Goal: Task Accomplishment & Management: Complete application form

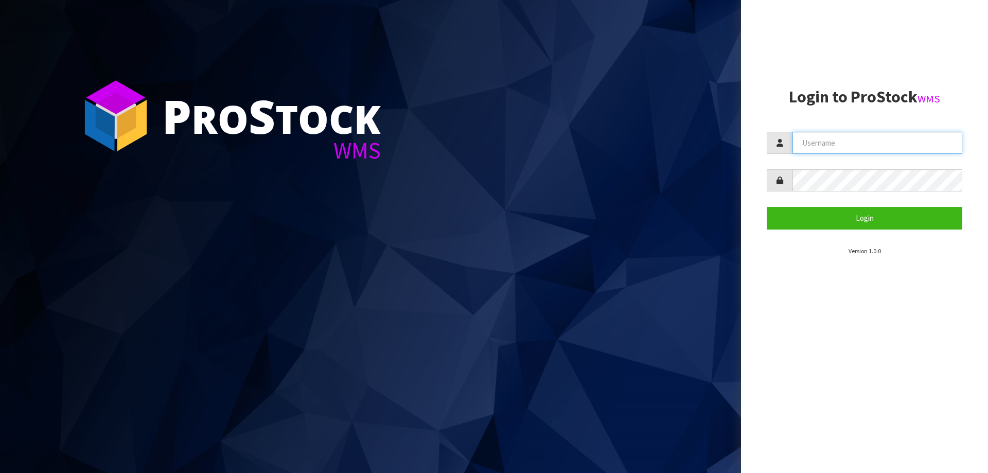
type input "priya"
click at [834, 206] on form "priya Login" at bounding box center [865, 180] width 196 height 97
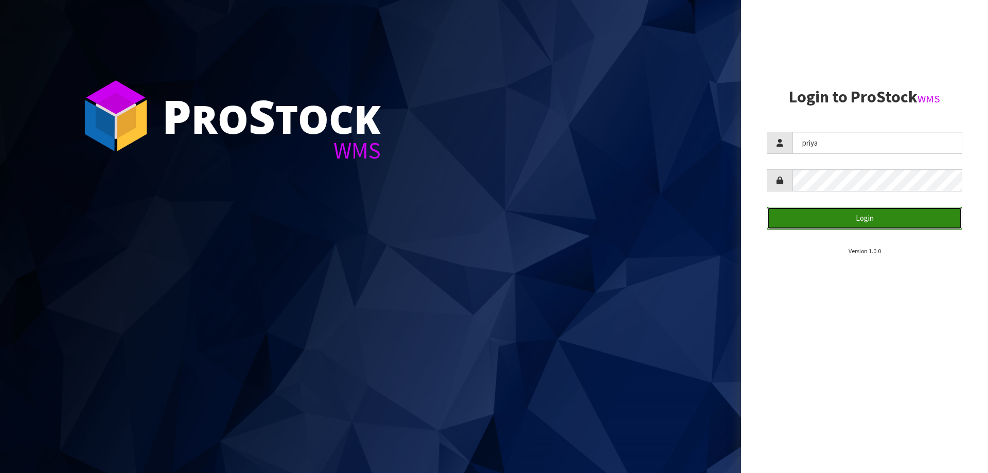
click at [834, 224] on button "Login" at bounding box center [865, 218] width 196 height 22
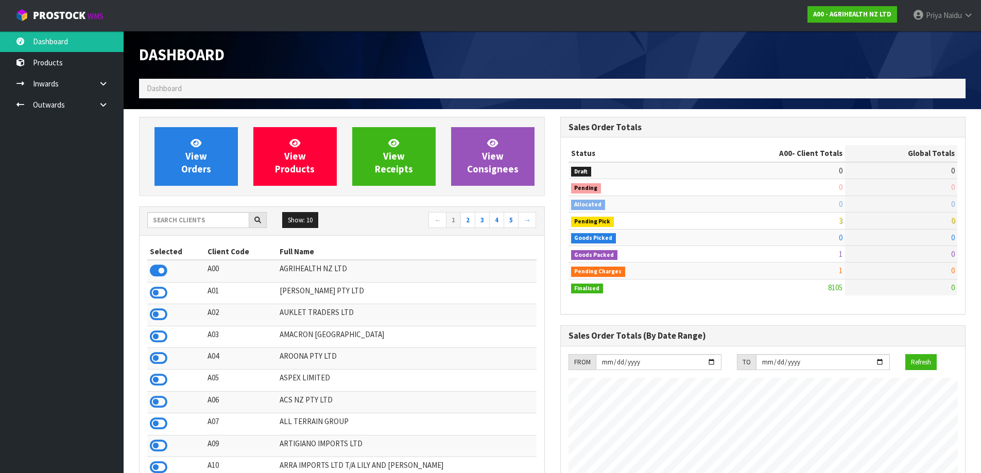
scroll to position [780, 421]
click at [214, 216] on input "text" at bounding box center [198, 220] width 102 height 16
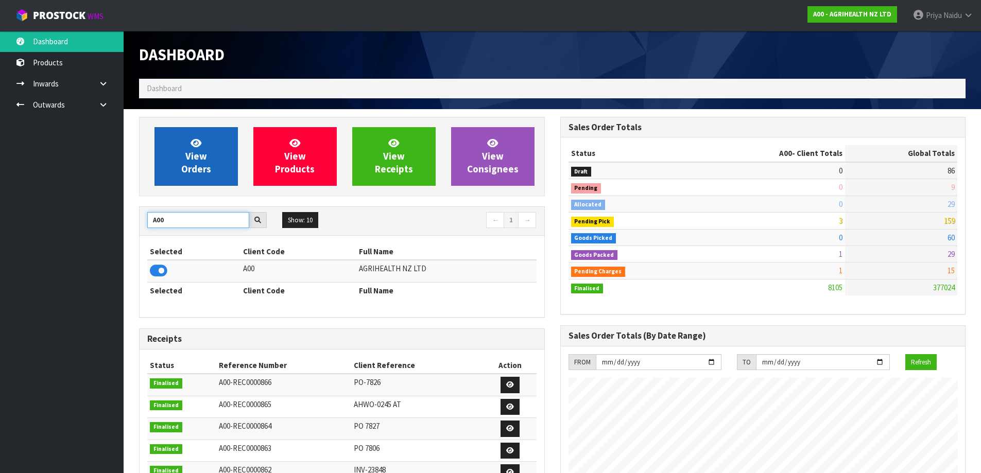
type input "A00"
click at [197, 165] on span "View Orders" at bounding box center [196, 156] width 30 height 39
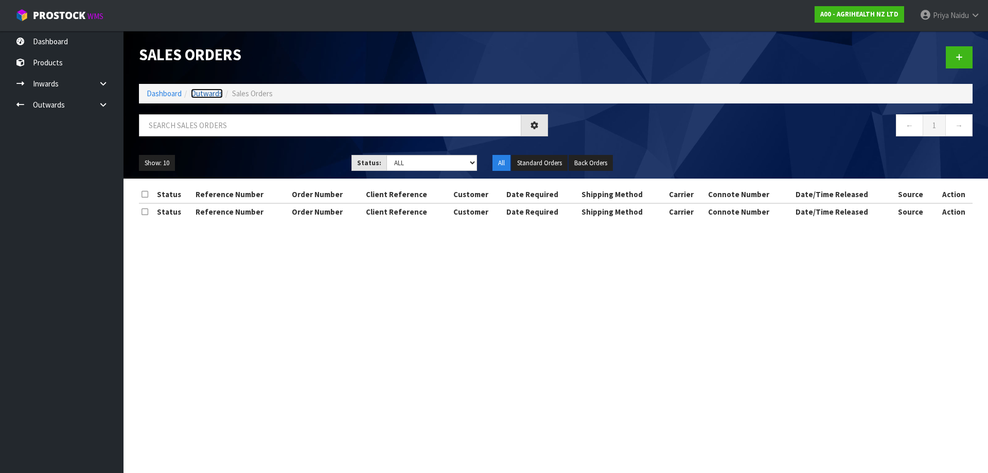
click at [202, 98] on link "Outwards" at bounding box center [207, 94] width 32 height 10
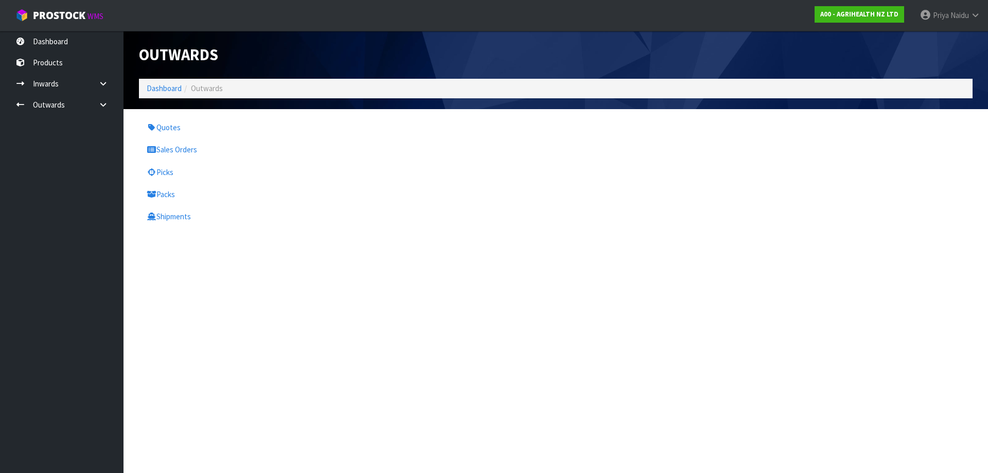
click at [160, 81] on ol "Dashboard Outwards" at bounding box center [556, 88] width 834 height 19
click at [158, 89] on link "Dashboard" at bounding box center [164, 88] width 35 height 10
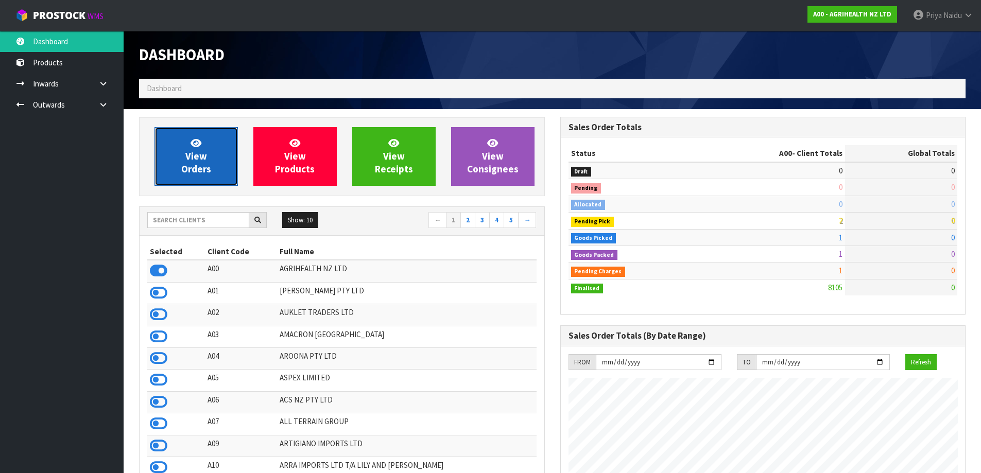
click at [189, 157] on span "View Orders" at bounding box center [196, 156] width 30 height 39
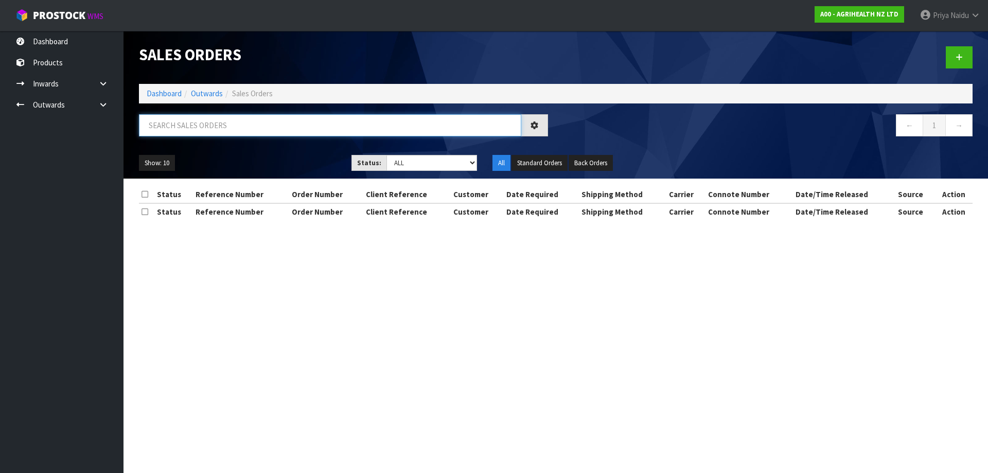
click at [193, 123] on input "text" at bounding box center [330, 125] width 382 height 22
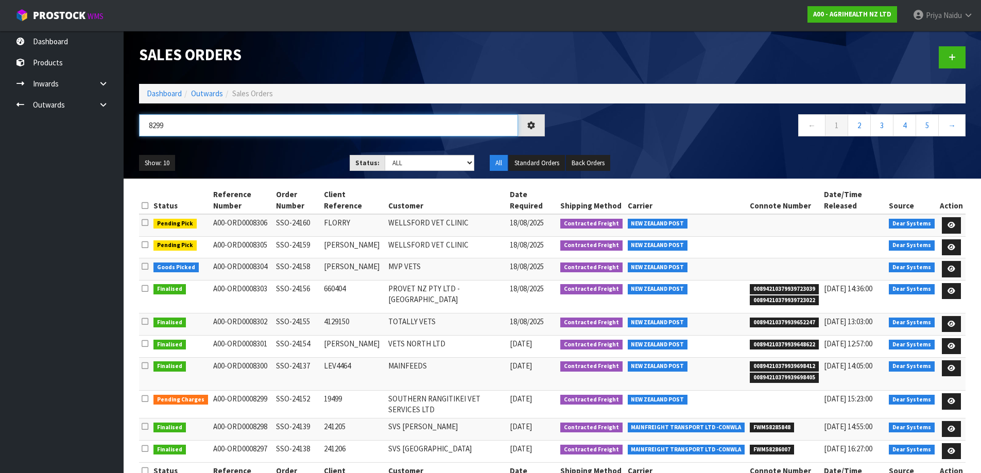
type input "8299"
click at [223, 156] on ul "Show: 10 5 10 25 50" at bounding box center [236, 163] width 195 height 16
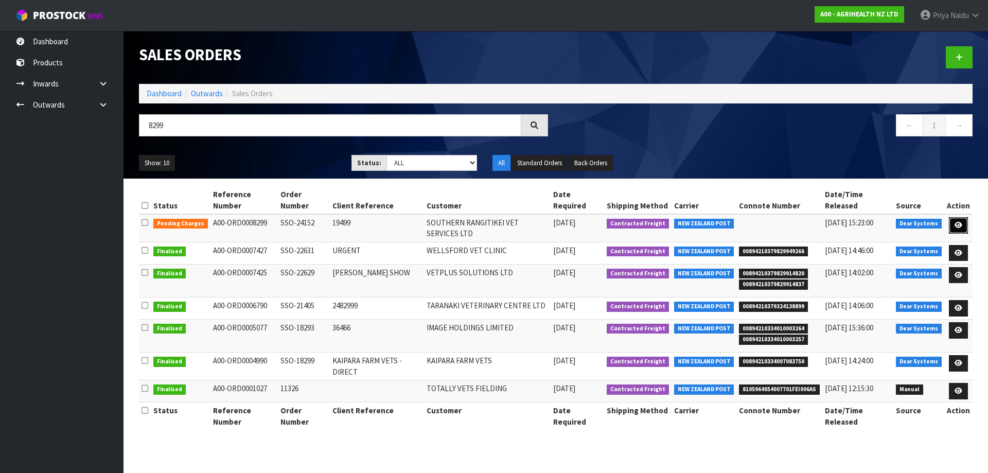
click at [955, 223] on icon at bounding box center [959, 225] width 8 height 7
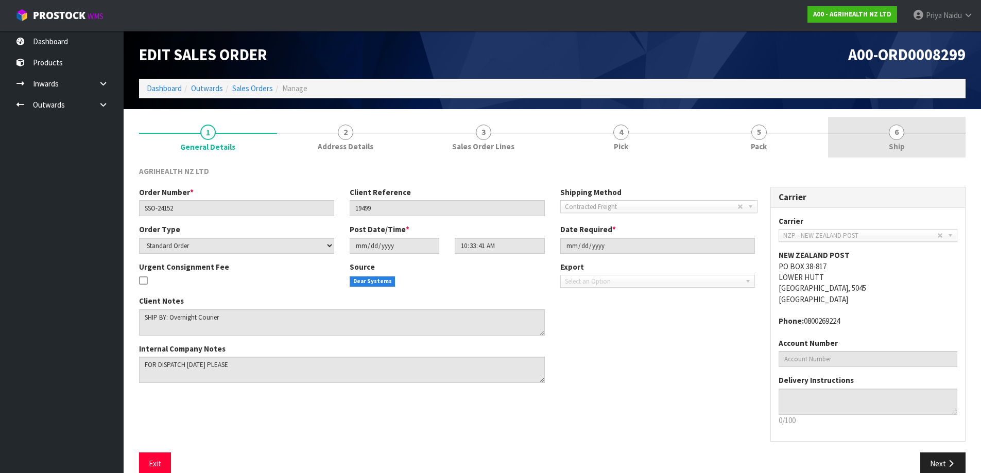
click at [877, 149] on link "6 Ship" at bounding box center [897, 137] width 138 height 41
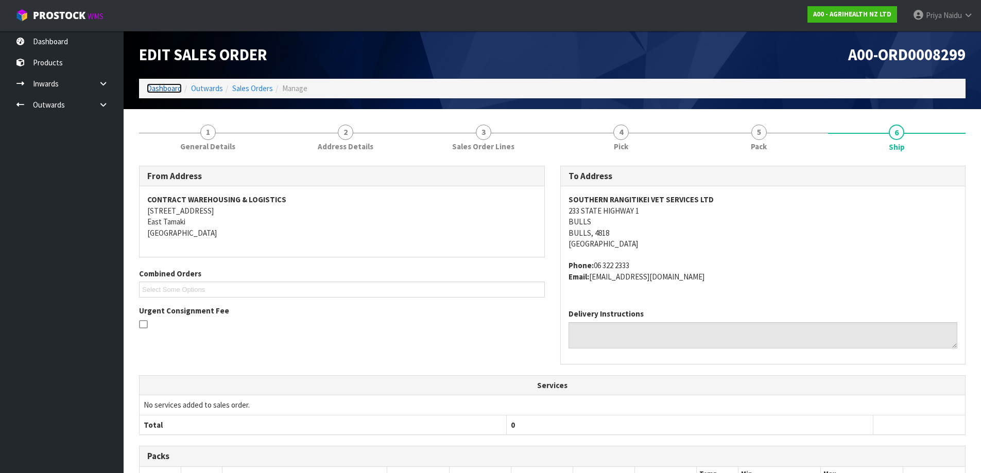
click at [159, 87] on link "Dashboard" at bounding box center [164, 88] width 35 height 10
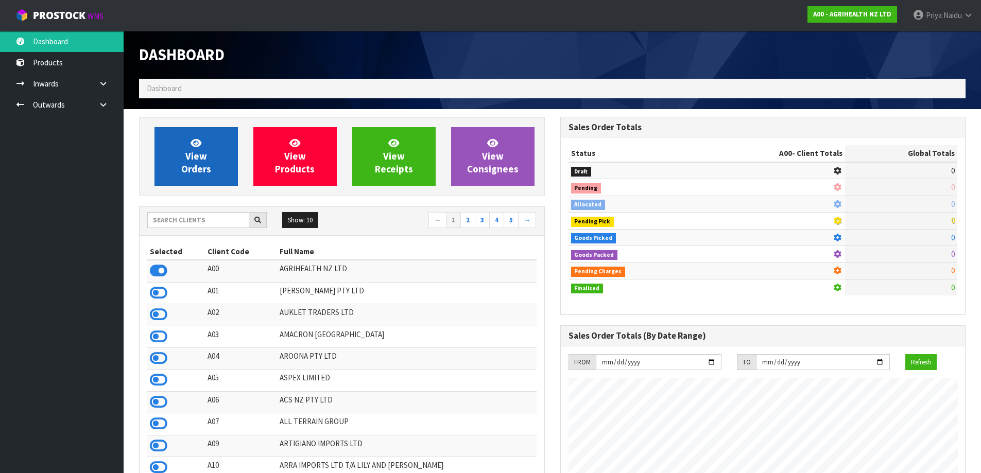
scroll to position [642, 421]
click at [200, 168] on span "View Orders" at bounding box center [196, 156] width 30 height 39
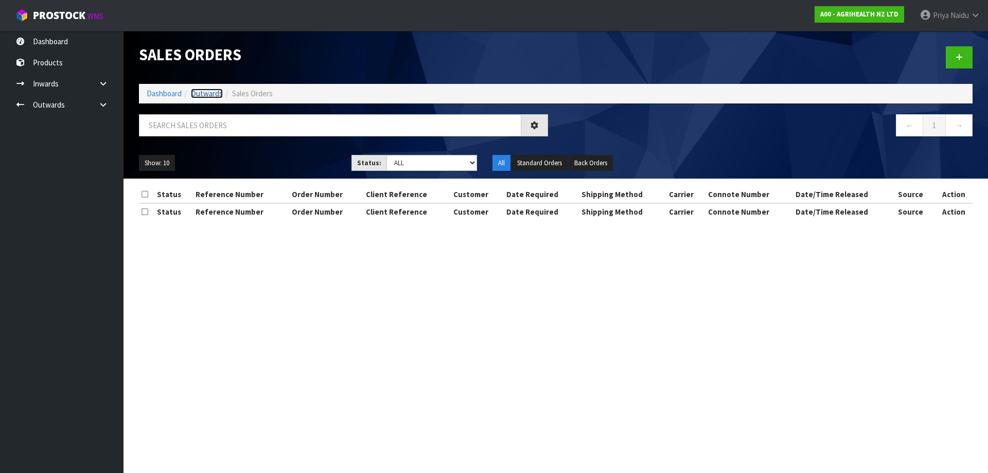
click at [217, 96] on link "Outwards" at bounding box center [207, 94] width 32 height 10
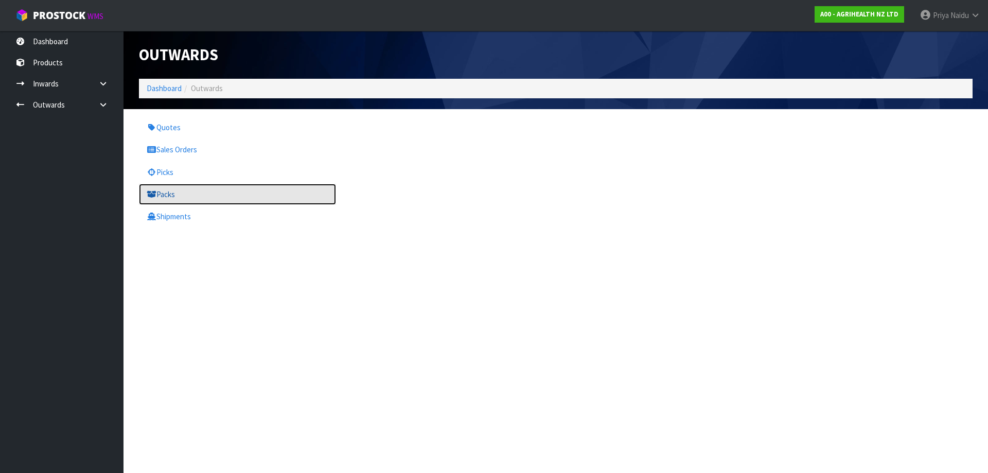
click at [193, 198] on link "Packs" at bounding box center [237, 194] width 197 height 21
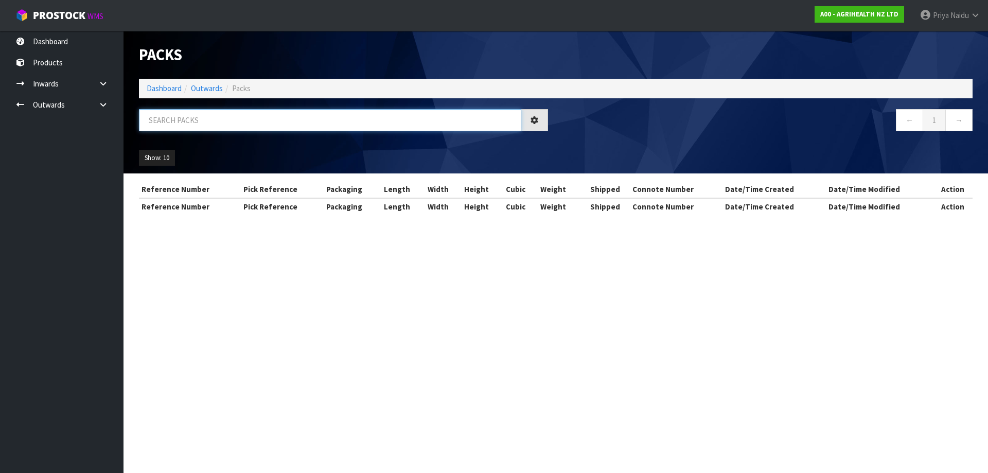
click at [235, 124] on input "text" at bounding box center [330, 120] width 382 height 22
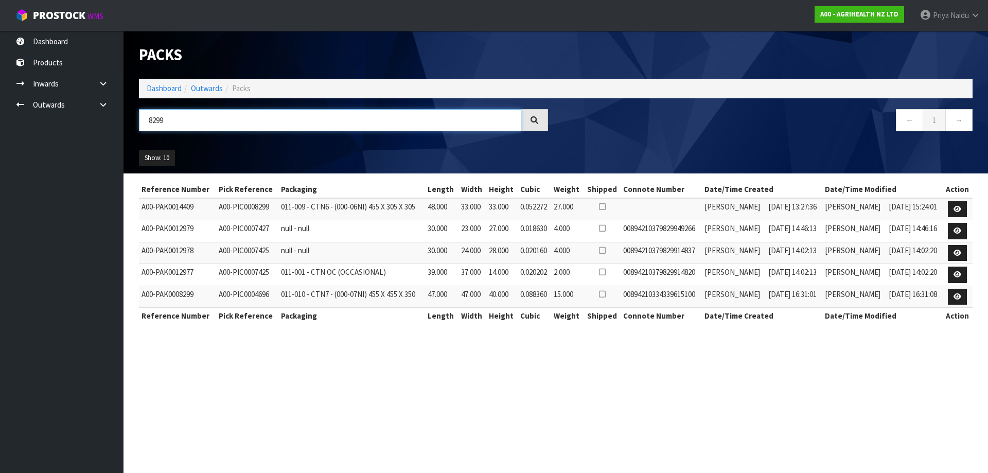
type input "8299"
click at [348, 146] on div "Show: 10 5 10 25 50" at bounding box center [555, 158] width 849 height 32
click at [168, 89] on link "Dashboard" at bounding box center [164, 88] width 35 height 10
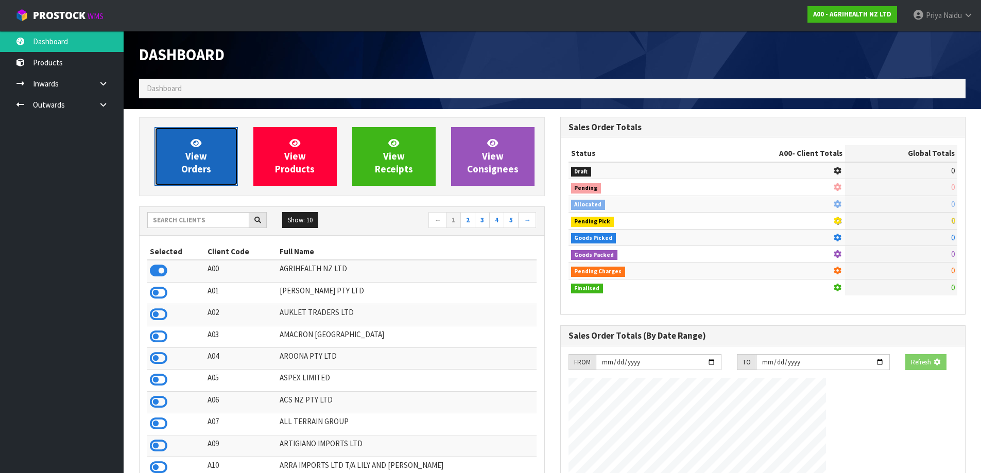
click at [181, 159] on link "View Orders" at bounding box center [195, 156] width 83 height 59
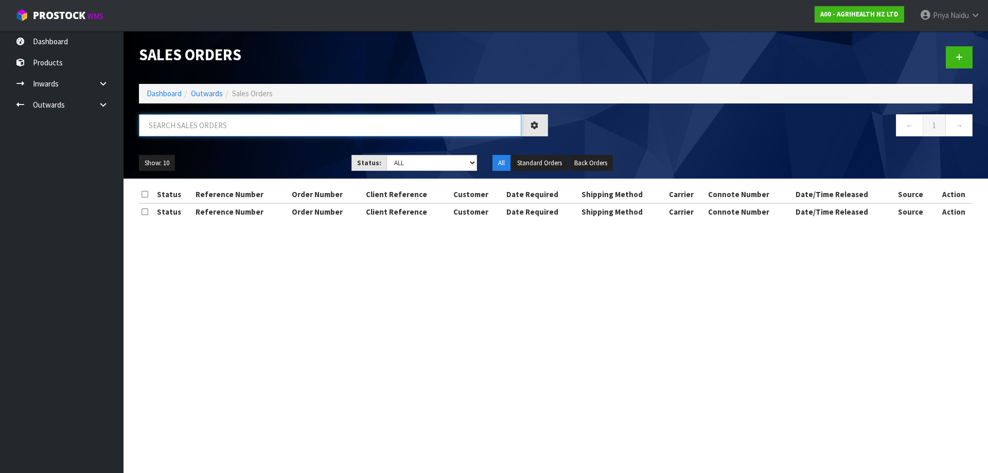
click at [206, 126] on input "text" at bounding box center [330, 125] width 382 height 22
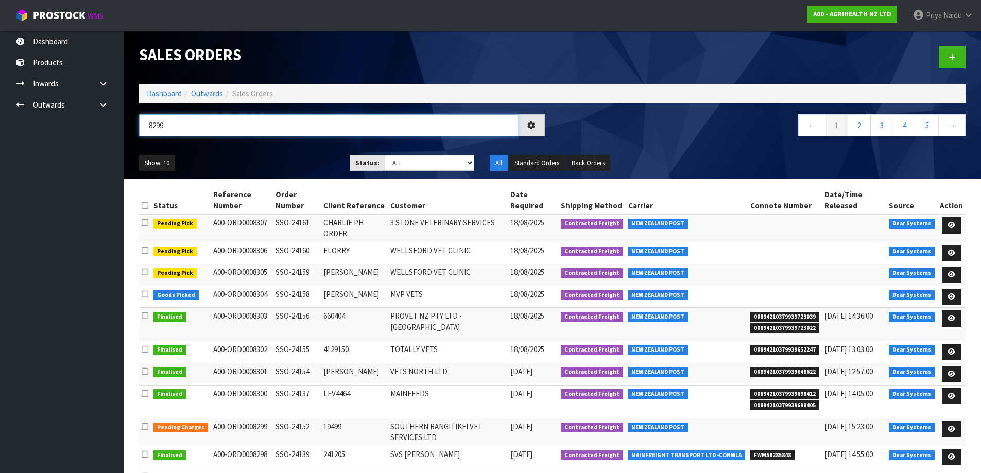
type input "8299"
click at [268, 153] on div "Show: 10 5 10 25 50 Status: Draft Pending Allocated Pending Pick Goods Picked G…" at bounding box center [552, 163] width 842 height 32
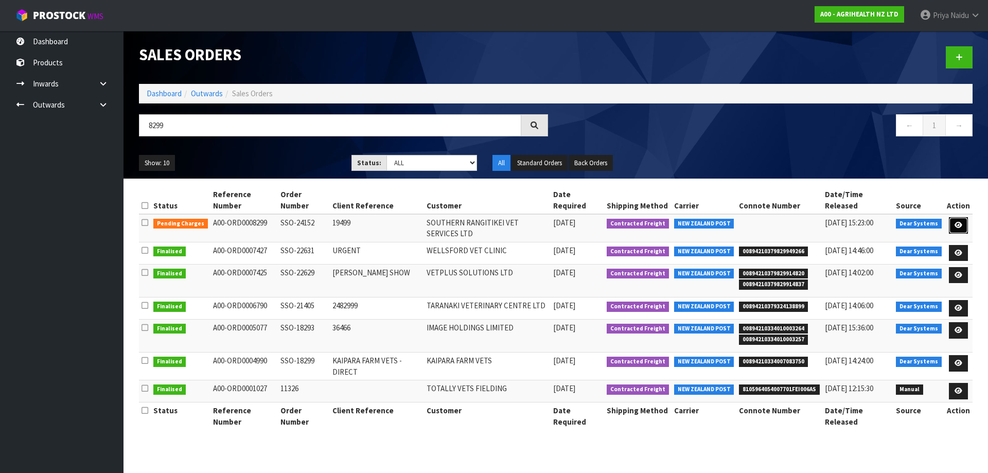
click at [957, 222] on icon at bounding box center [959, 225] width 8 height 7
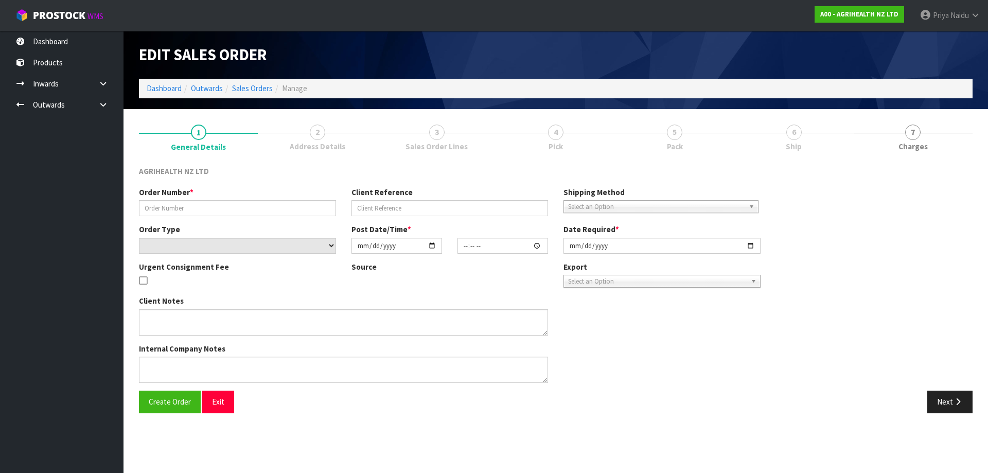
type input "SSO-24152"
type input "19499"
select select "number:0"
type input "[DATE]"
type input "10:33:41.000"
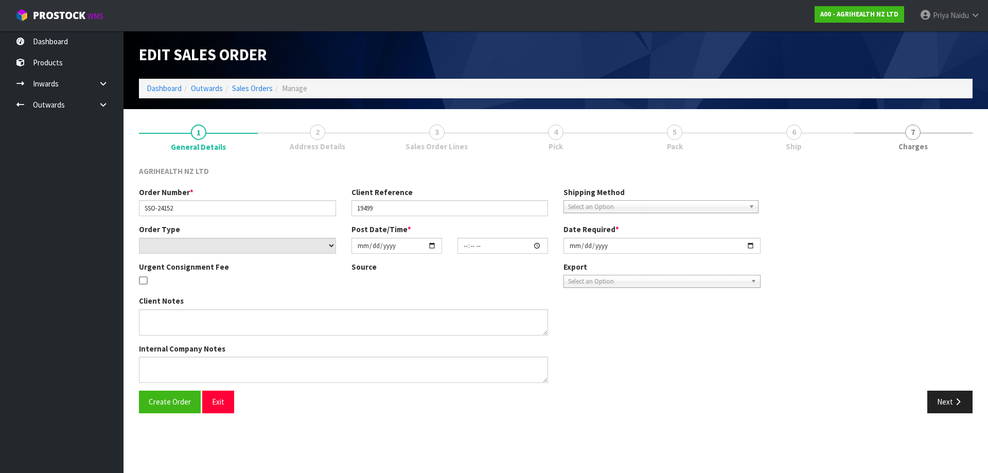
type input "[DATE]"
type textarea "SHIP BY: Overnight Courier"
type textarea "FOR DISPATCH [DATE] PLEASE"
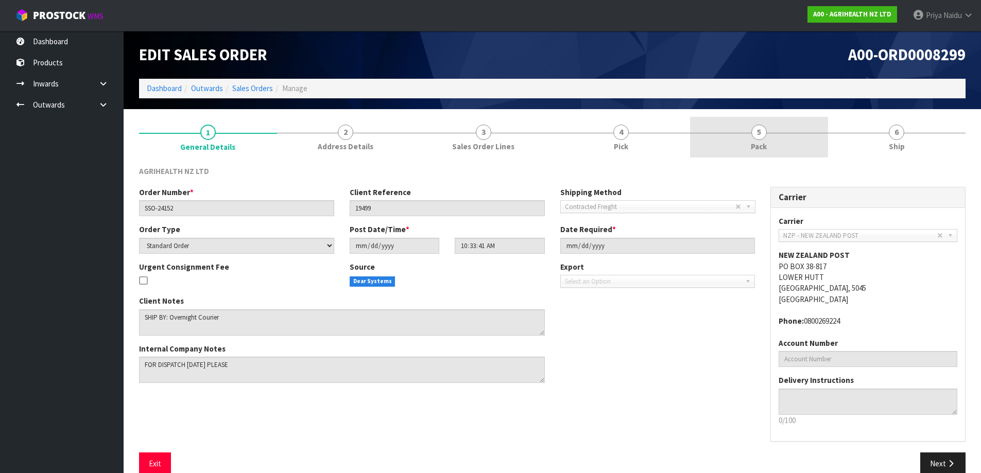
click at [771, 136] on link "5 Pack" at bounding box center [759, 137] width 138 height 41
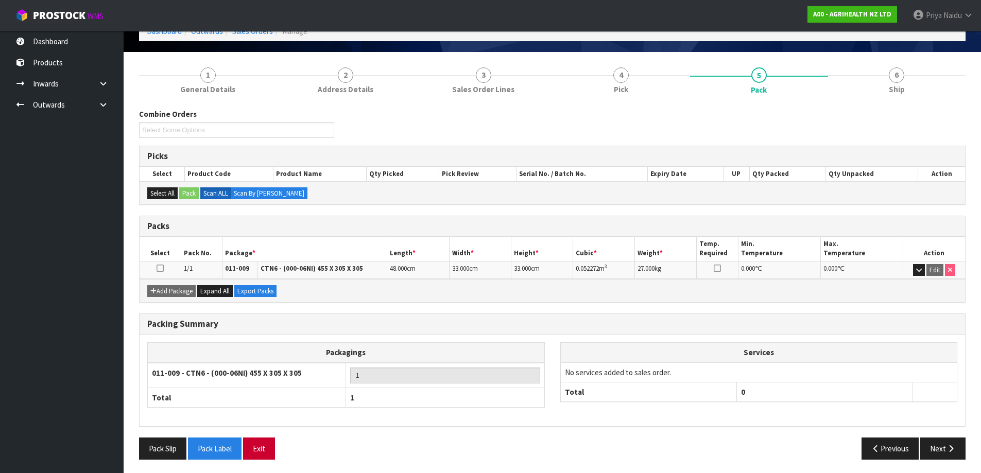
scroll to position [59, 0]
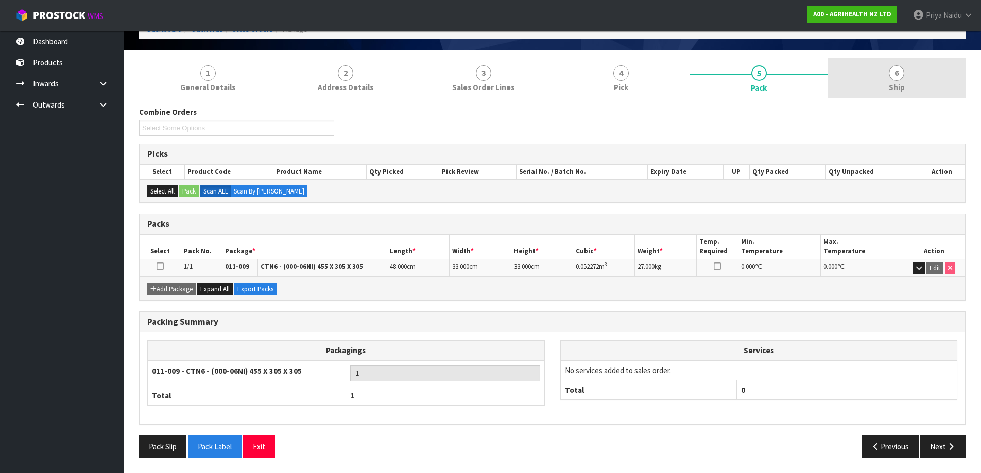
click at [899, 84] on span "Ship" at bounding box center [896, 87] width 16 height 11
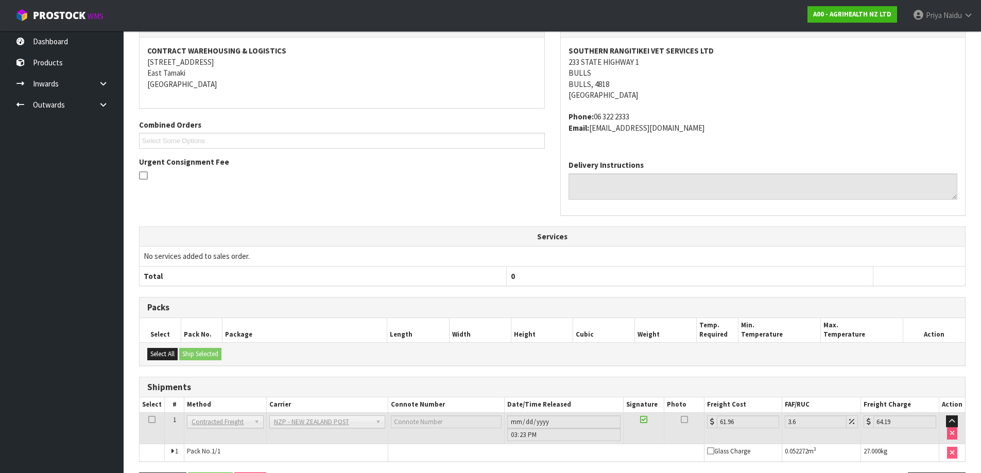
scroll to position [186, 0]
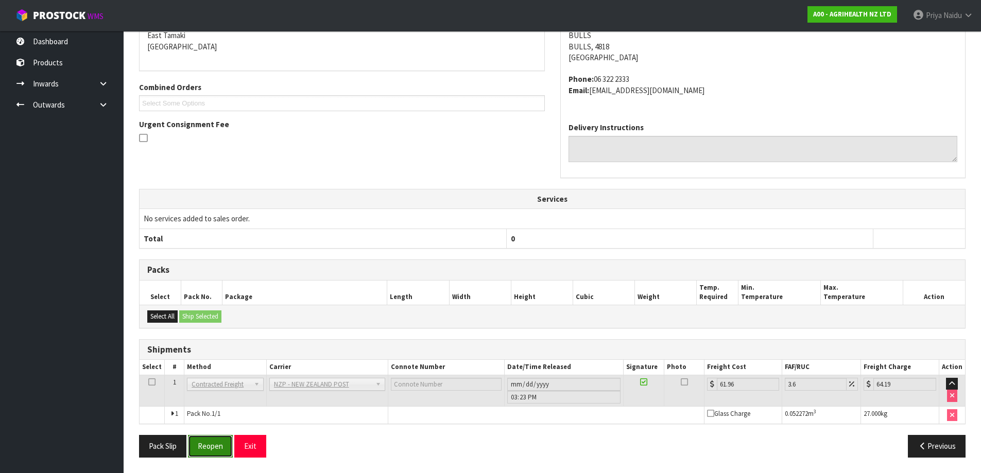
click at [202, 448] on button "Reopen" at bounding box center [210, 446] width 45 height 22
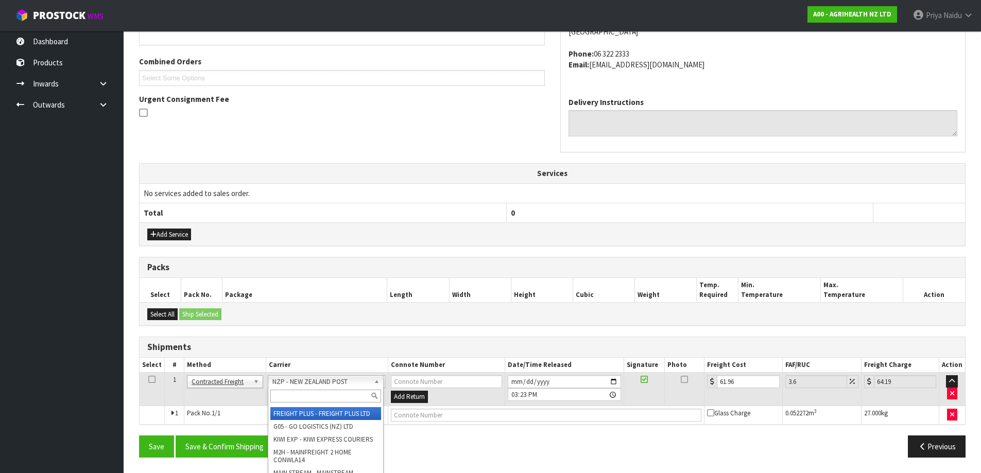
scroll to position [93, 0]
click at [299, 398] on input "text" at bounding box center [325, 396] width 111 height 13
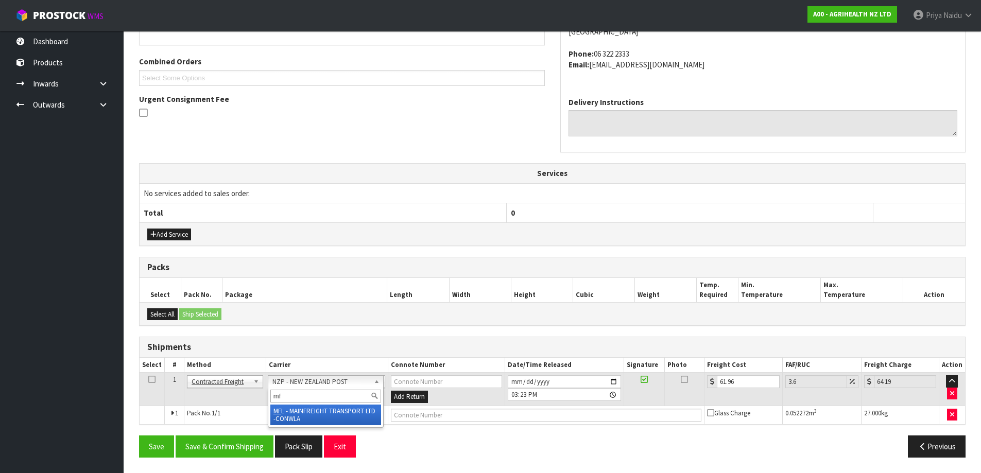
type input "mf"
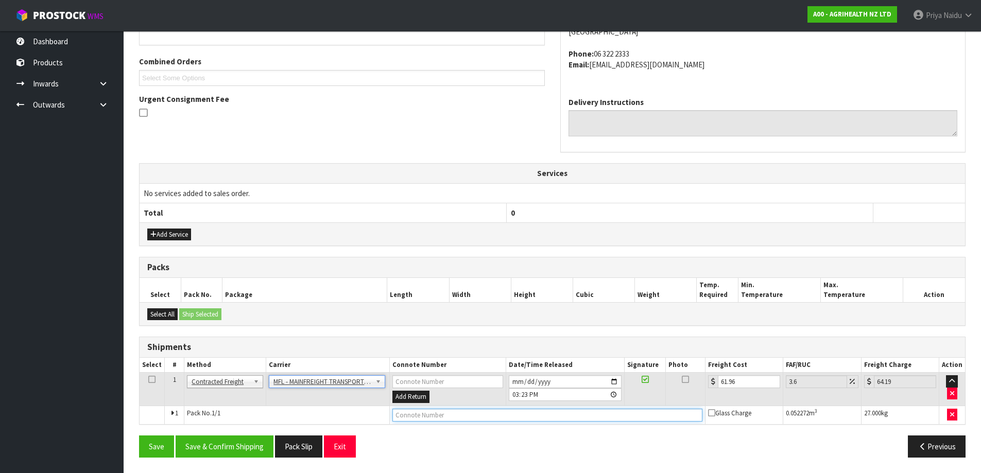
click at [416, 417] on input "text" at bounding box center [547, 415] width 310 height 13
type input "FWM58286460"
click at [139, 435] on button "Save" at bounding box center [156, 446] width 35 height 22
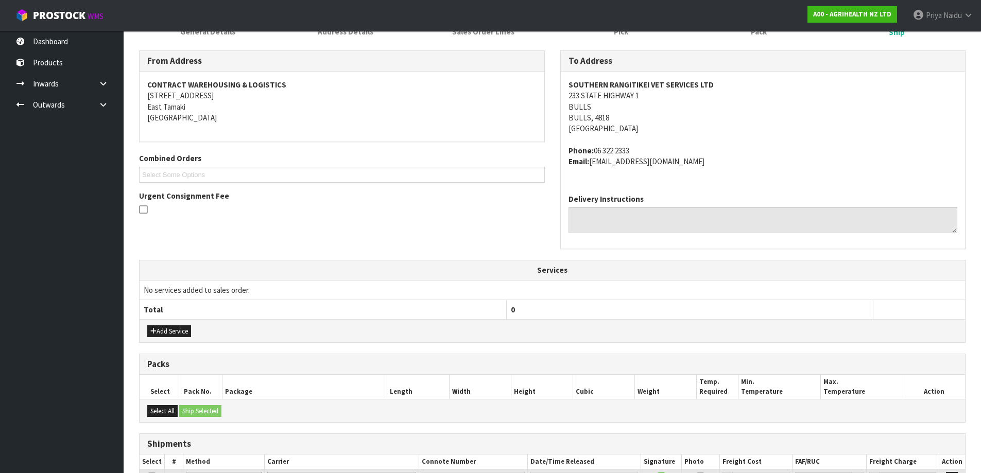
scroll to position [249, 0]
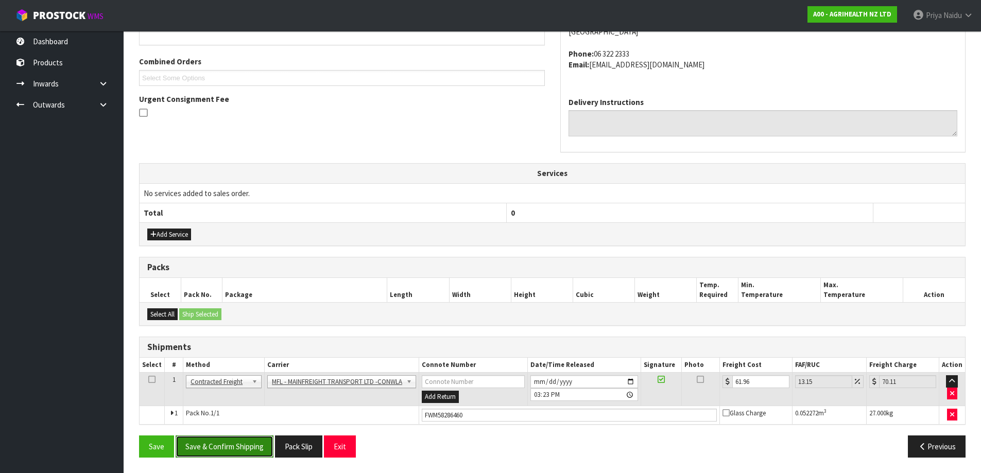
click at [236, 449] on button "Save & Confirm Shipping" at bounding box center [225, 446] width 98 height 22
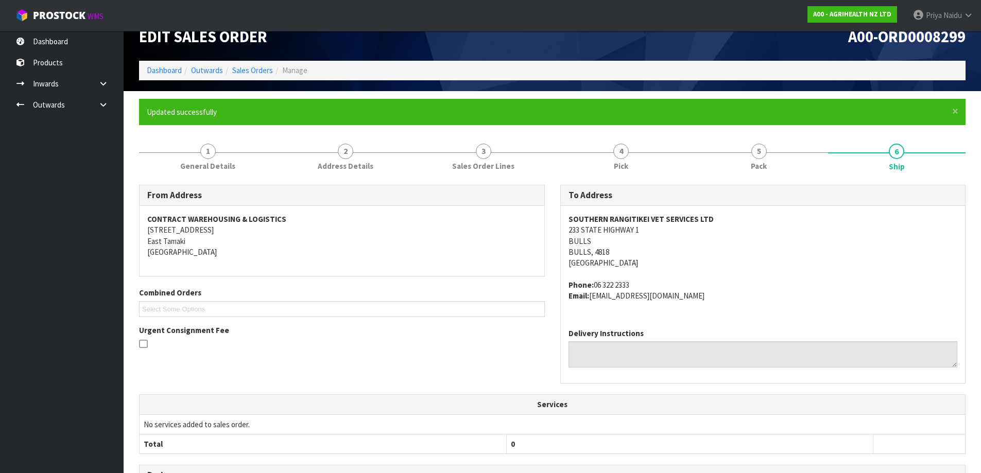
scroll to position [0, 0]
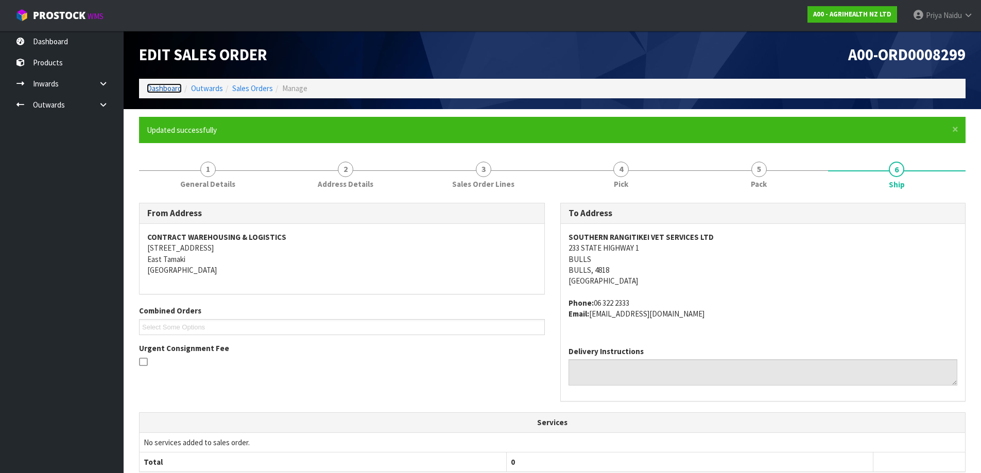
click at [166, 86] on link "Dashboard" at bounding box center [164, 88] width 35 height 10
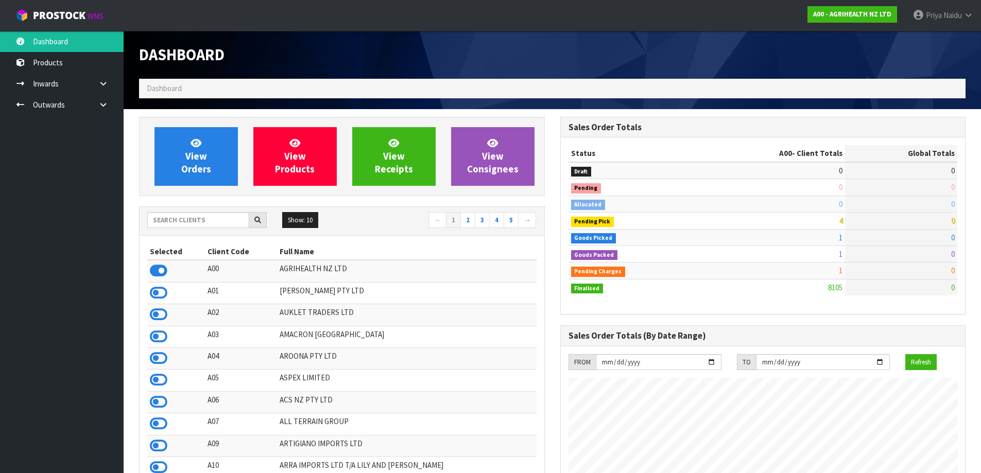
scroll to position [780, 421]
click at [170, 228] on input "text" at bounding box center [198, 220] width 102 height 16
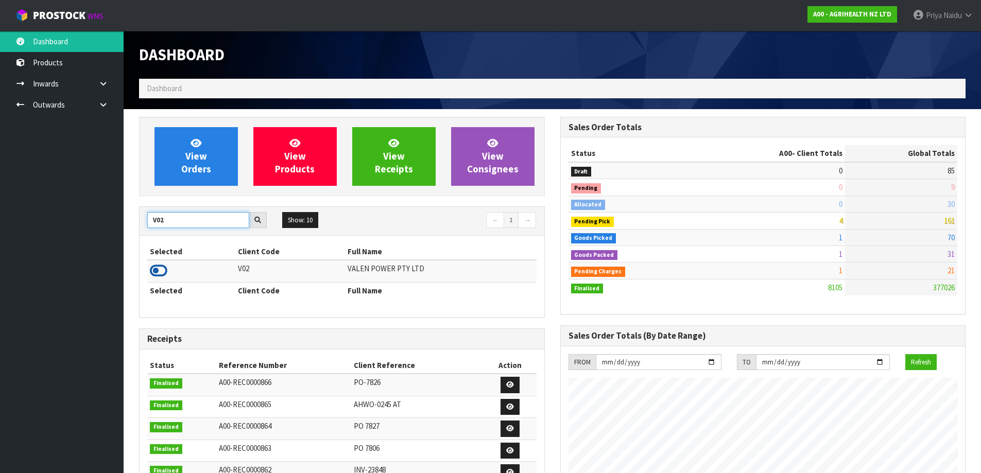
type input "V02"
click at [160, 265] on icon at bounding box center [159, 270] width 18 height 15
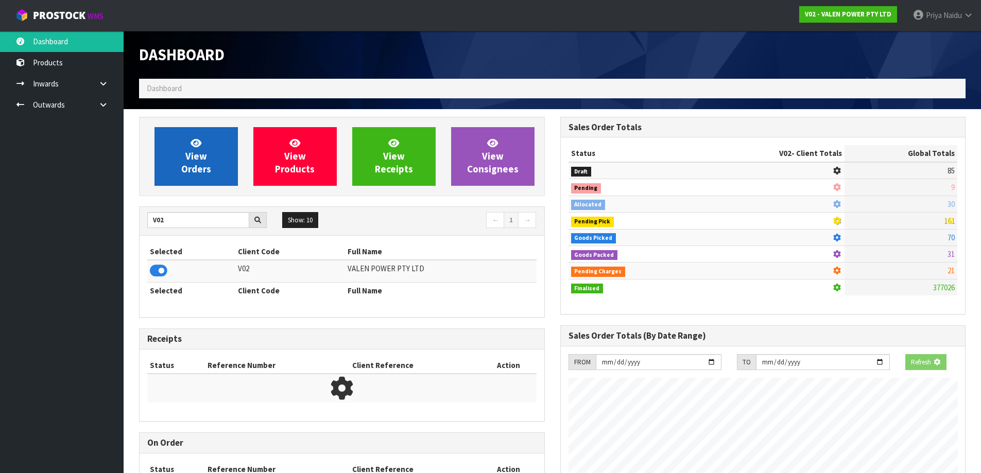
scroll to position [642, 421]
click at [213, 92] on ol "Dashboard" at bounding box center [552, 88] width 826 height 19
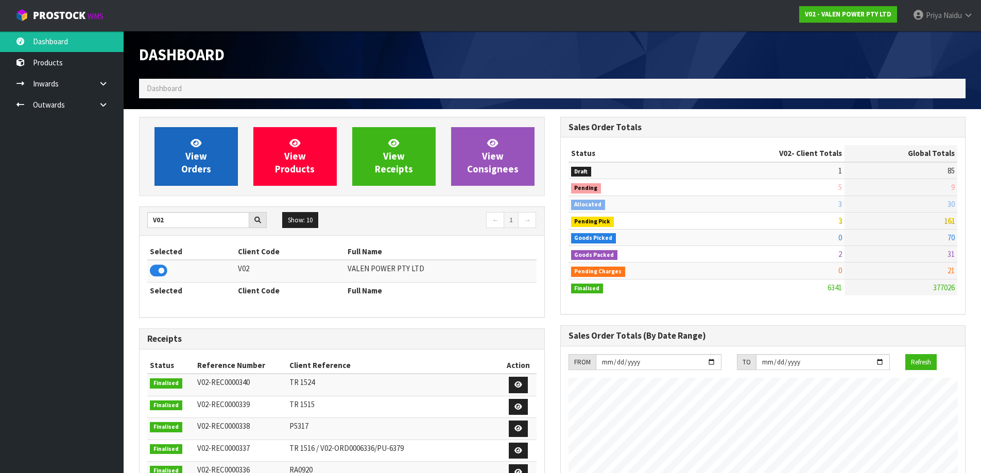
scroll to position [780, 421]
click at [214, 146] on link "View Orders" at bounding box center [195, 156] width 83 height 59
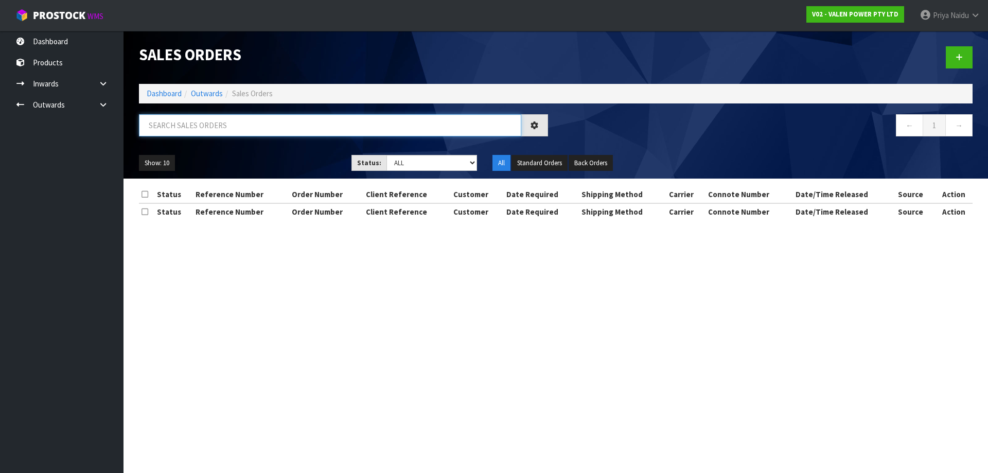
click at [208, 119] on input "text" at bounding box center [330, 125] width 382 height 22
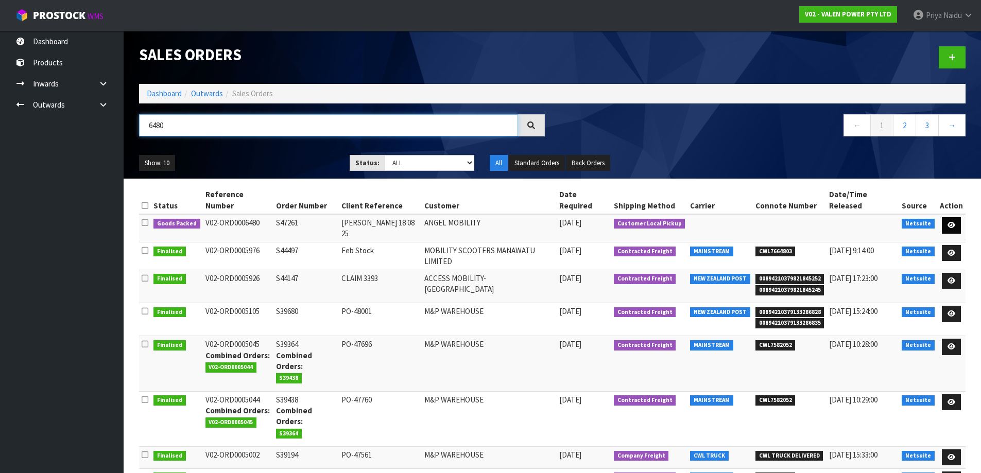
type input "6480"
click at [949, 222] on icon at bounding box center [951, 225] width 8 height 7
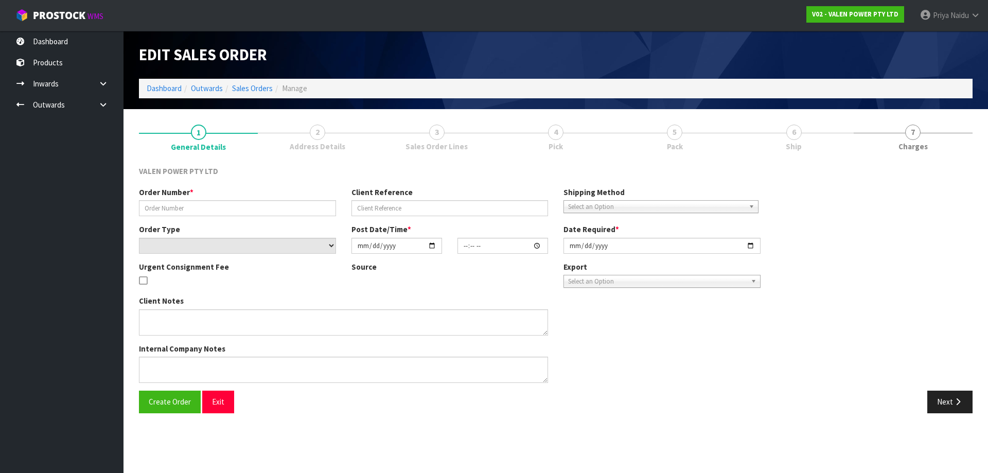
type input "S47261"
type input "[PERSON_NAME] 18 08 25"
select select "number:0"
type input "[DATE]"
type input "13:15:07.000"
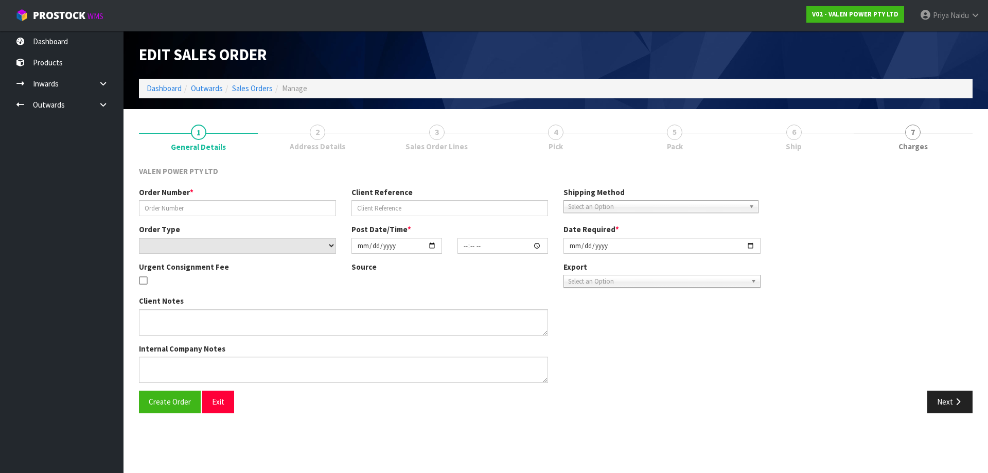
type input "[DATE]"
type textarea "[PERSON_NAME] to collect [DATE] 18th approx 9.00am from [GEOGRAPHIC_DATA]"
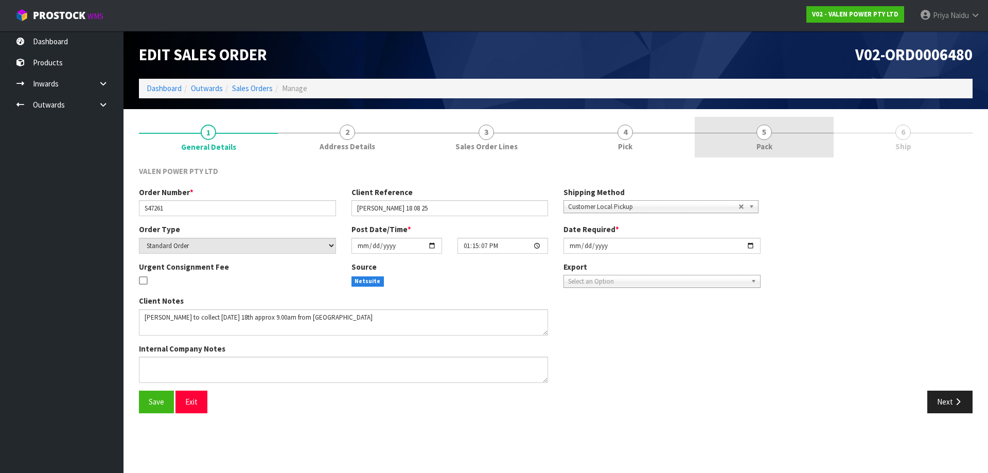
click at [750, 137] on link "5 Pack" at bounding box center [764, 137] width 139 height 41
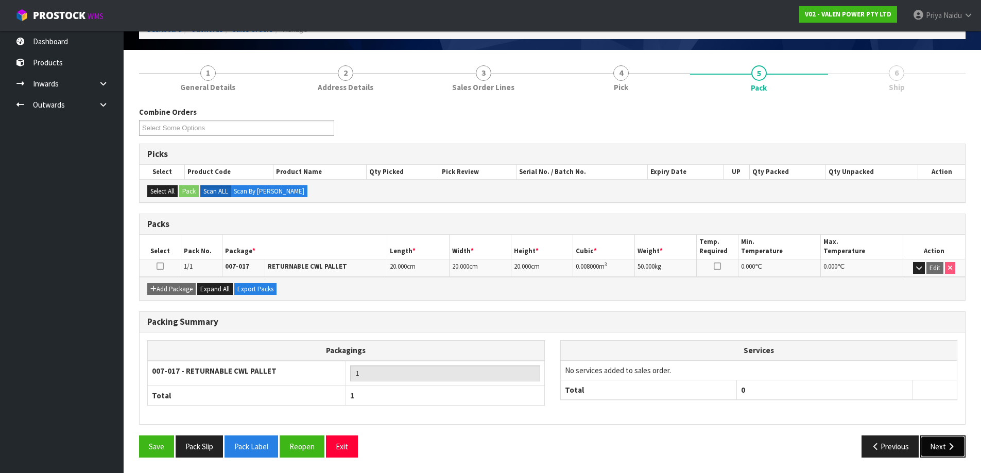
click at [932, 450] on button "Next" at bounding box center [942, 446] width 45 height 22
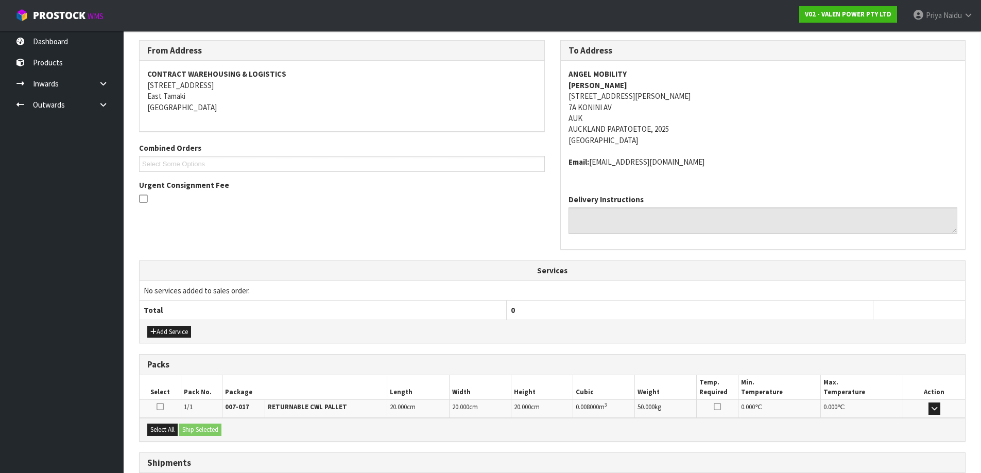
scroll to position [205, 0]
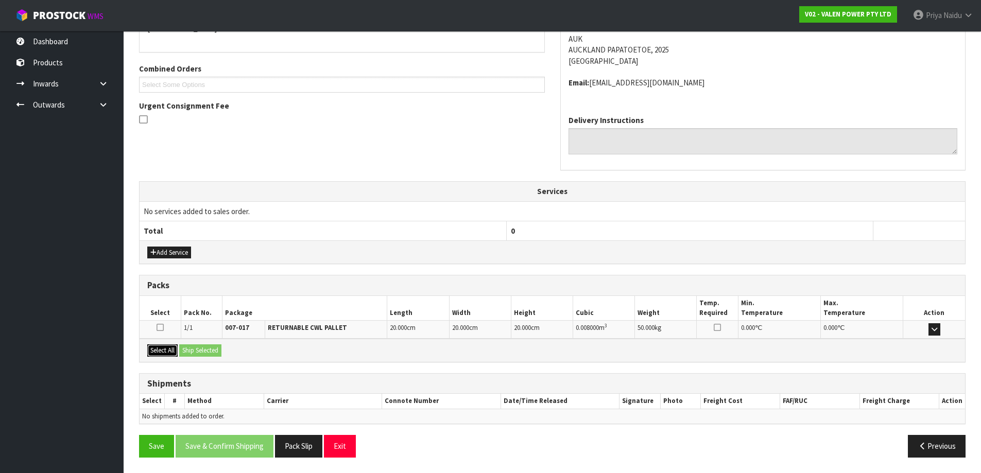
click at [163, 355] on button "Select All" at bounding box center [162, 350] width 30 height 12
click at [209, 347] on button "Ship Selected" at bounding box center [200, 350] width 42 height 12
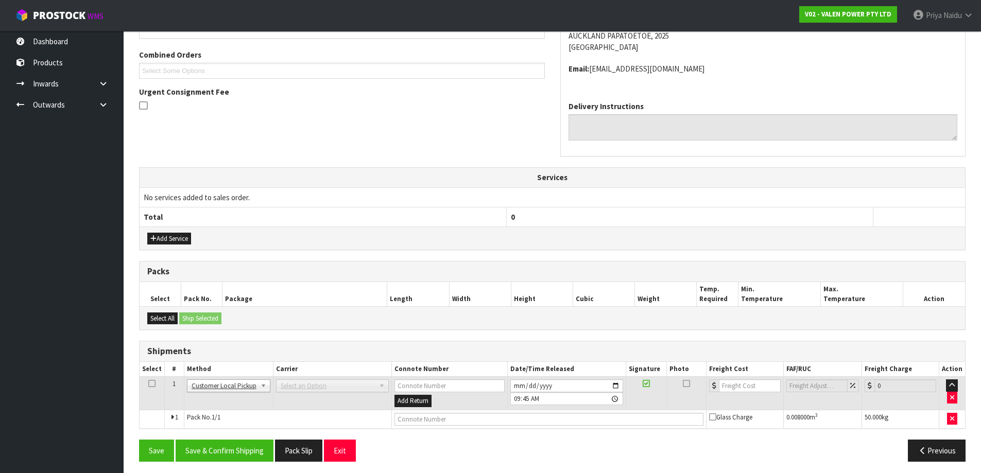
scroll to position [223, 0]
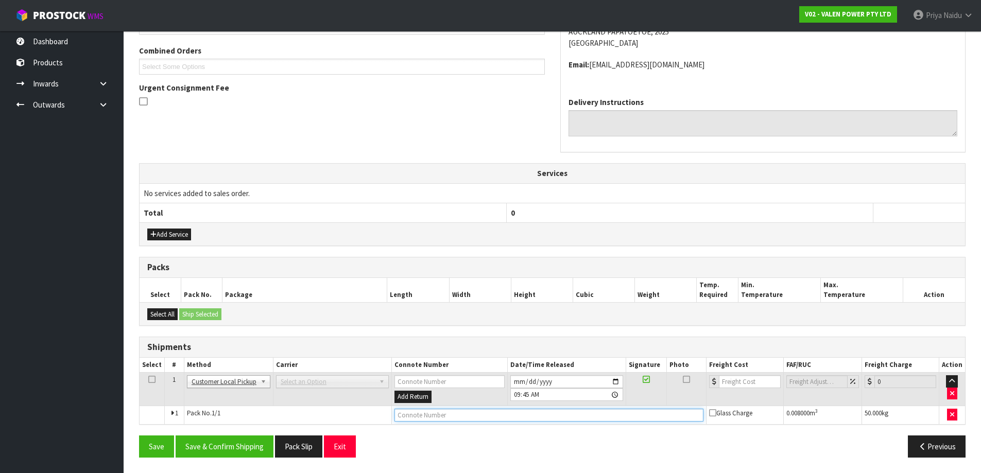
click at [505, 419] on input "text" at bounding box center [548, 415] width 309 height 13
type input "CUSTOMER COLLECTED"
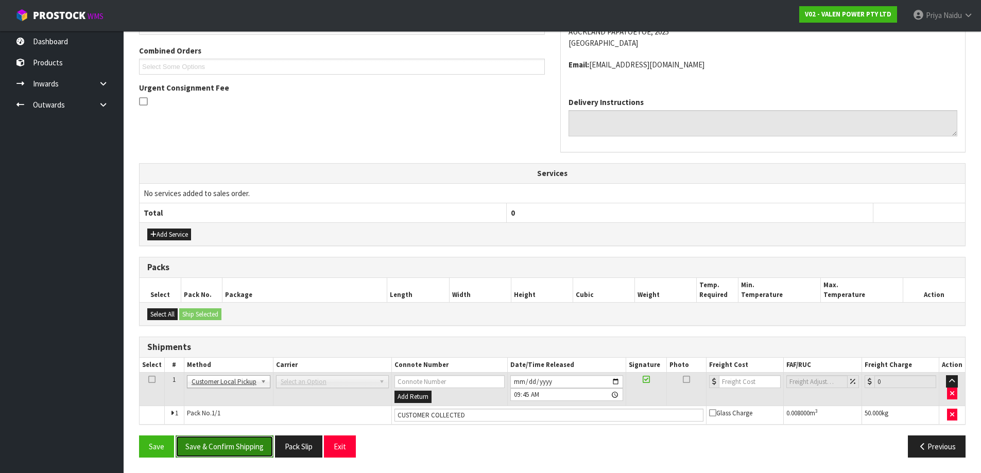
click at [233, 447] on button "Save & Confirm Shipping" at bounding box center [225, 446] width 98 height 22
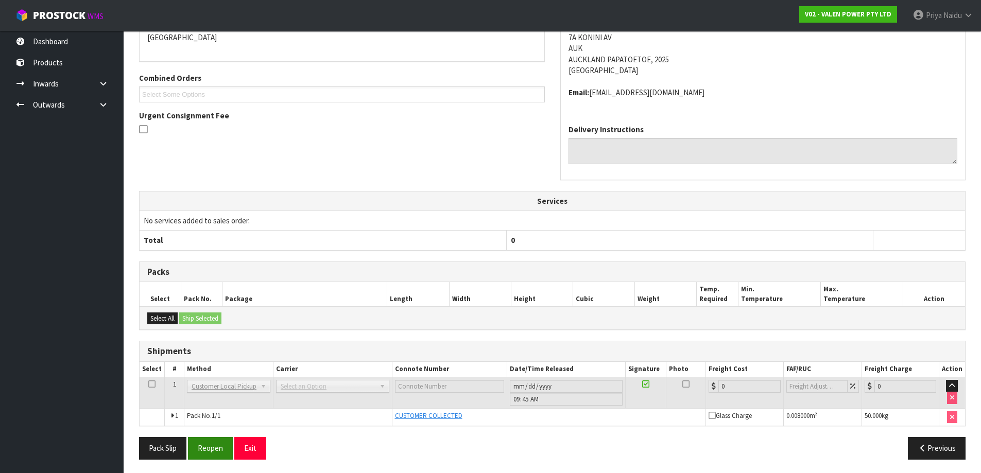
scroll to position [235, 0]
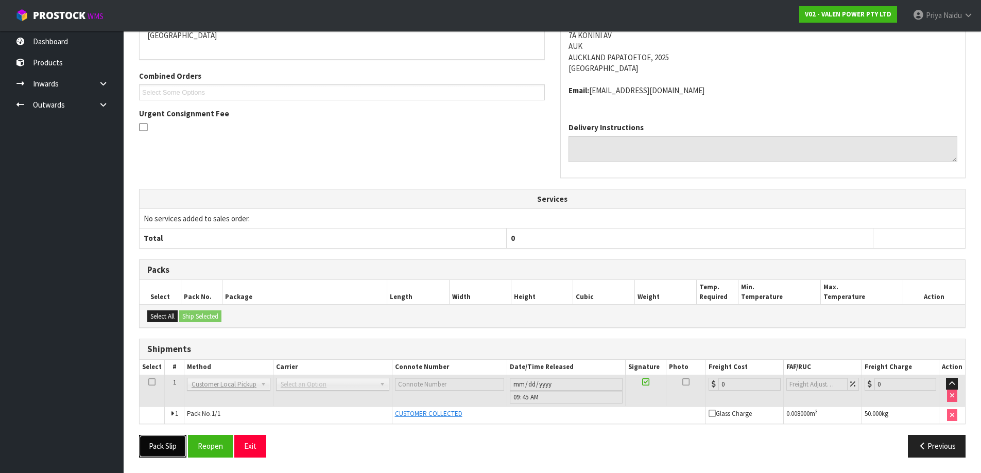
click at [144, 444] on button "Pack Slip" at bounding box center [162, 446] width 47 height 22
